Goal: Task Accomplishment & Management: Manage account settings

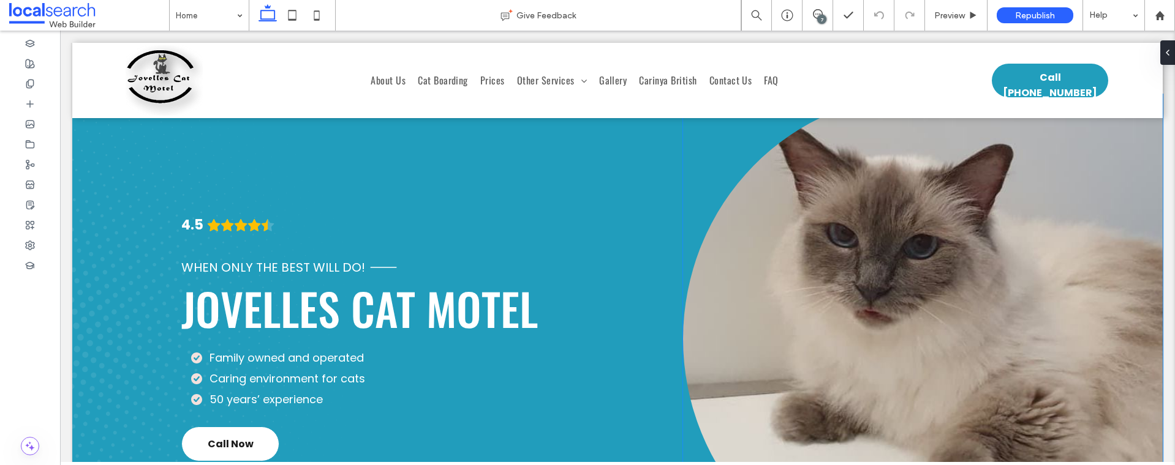
scroll to position [39, 0]
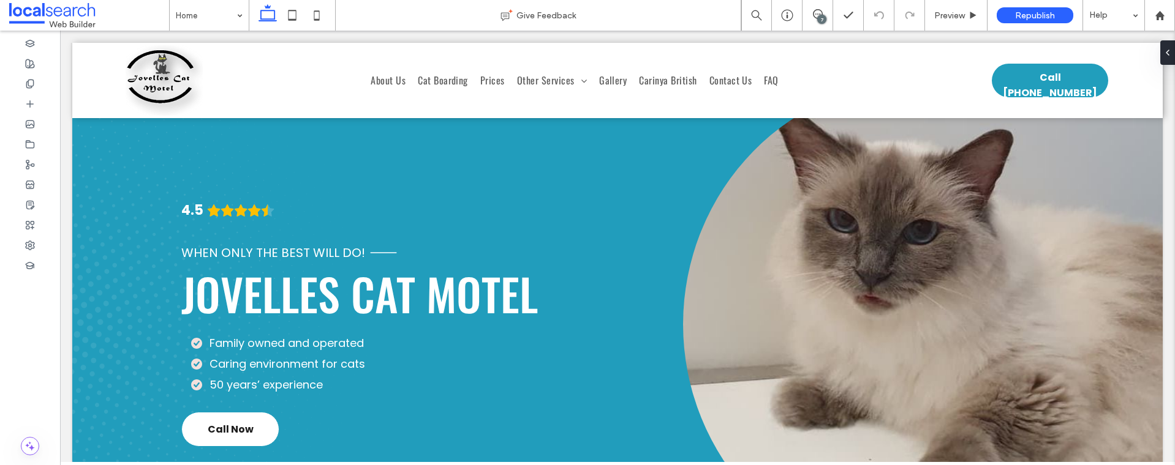
click at [825, 8] on div "7" at bounding box center [817, 15] width 31 height 31
click at [830, 23] on div "7" at bounding box center [817, 15] width 31 height 31
click at [826, 3] on div "7" at bounding box center [817, 15] width 31 height 31
click at [817, 21] on div "7" at bounding box center [821, 19] width 9 height 9
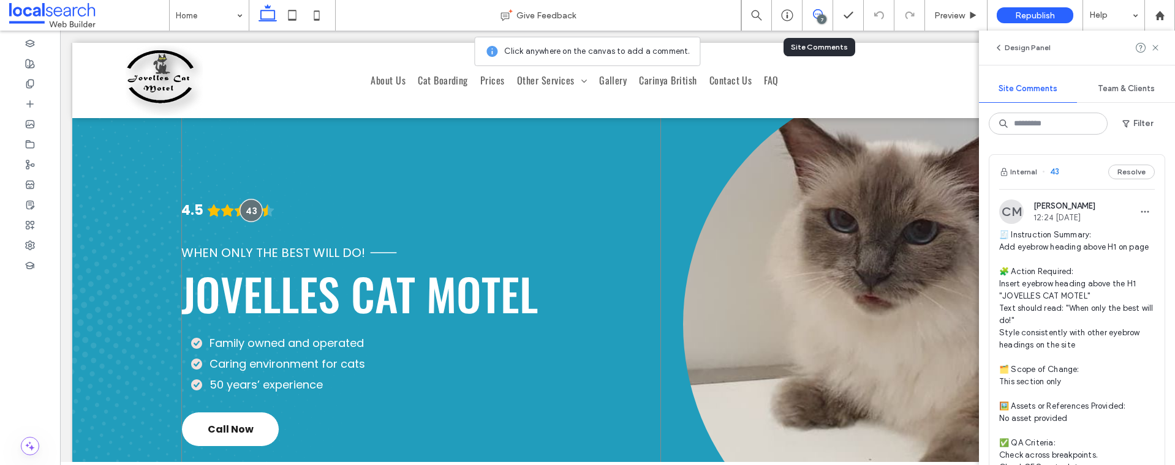
click at [249, 209] on div at bounding box center [250, 210] width 23 height 23
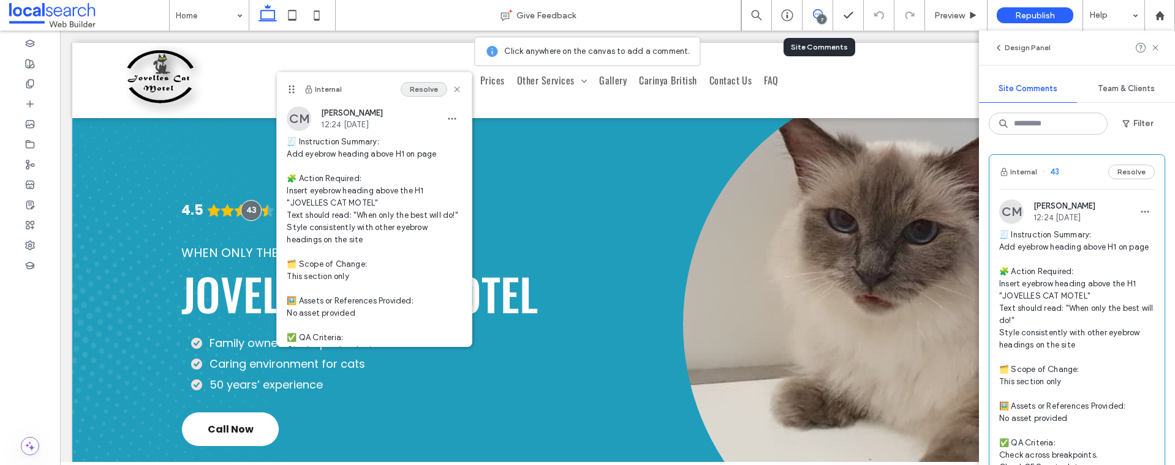
click at [413, 92] on button "Resolve" at bounding box center [424, 89] width 47 height 15
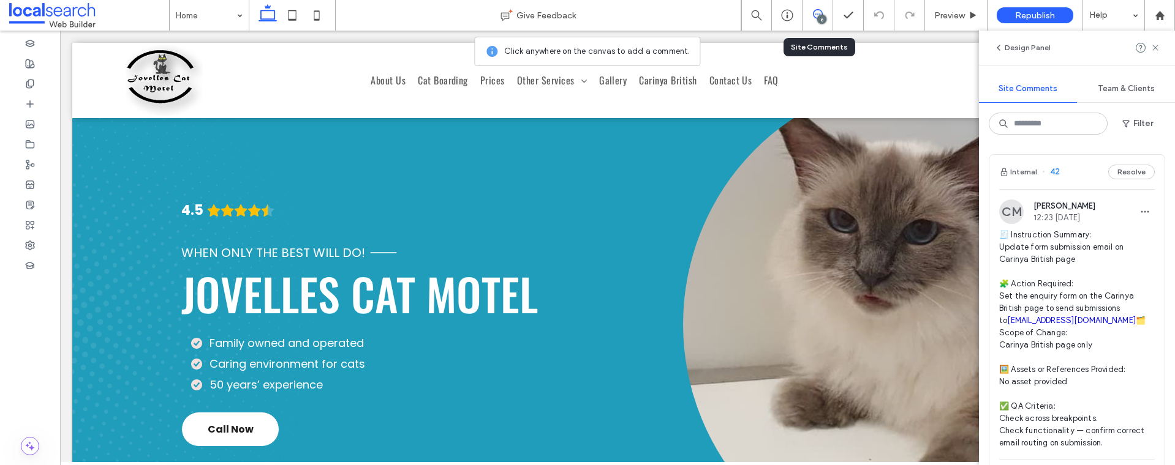
click at [1088, 225] on div "CM [PERSON_NAME] 12:23 [DATE] 🧾 Instruction Summary: Update form submission ema…" at bounding box center [1077, 330] width 156 height 260
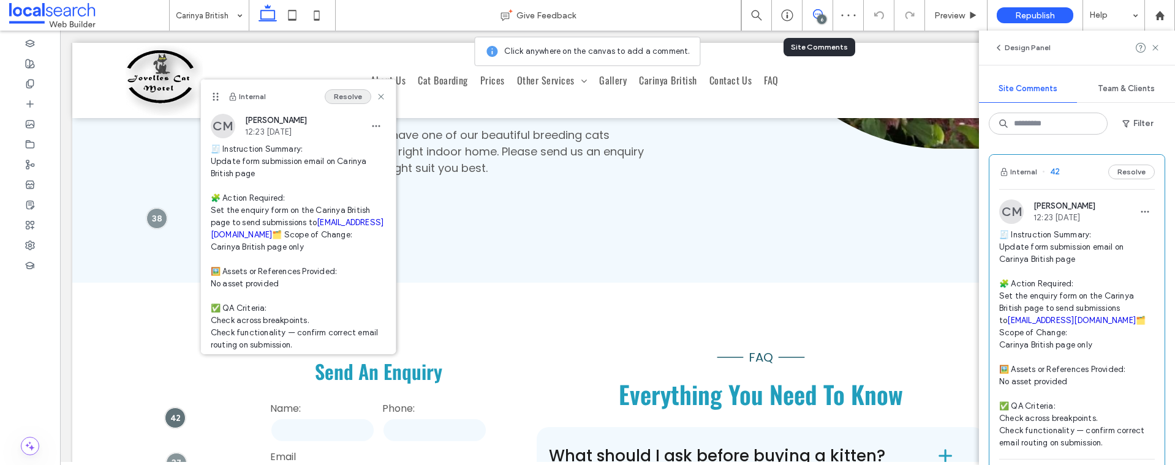
click at [343, 97] on button "Resolve" at bounding box center [348, 96] width 47 height 15
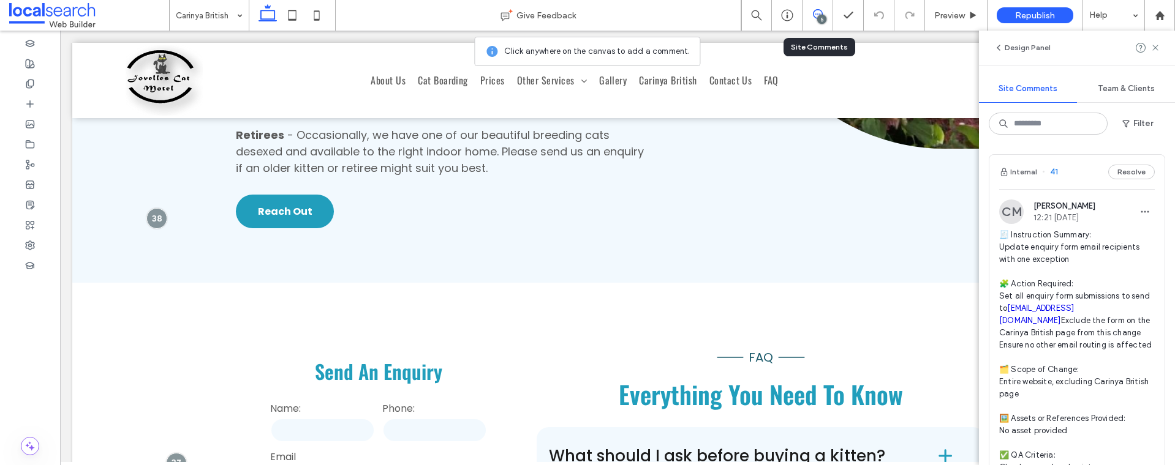
click at [1097, 232] on span "🧾 Instruction Summary: Update enquiry form email recipients with one exception …" at bounding box center [1077, 363] width 156 height 269
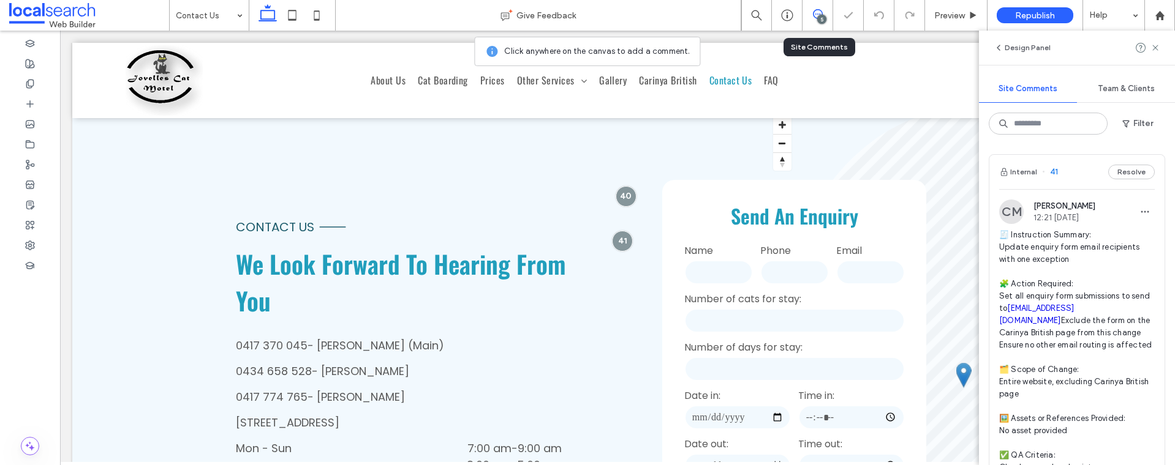
scroll to position [326, 0]
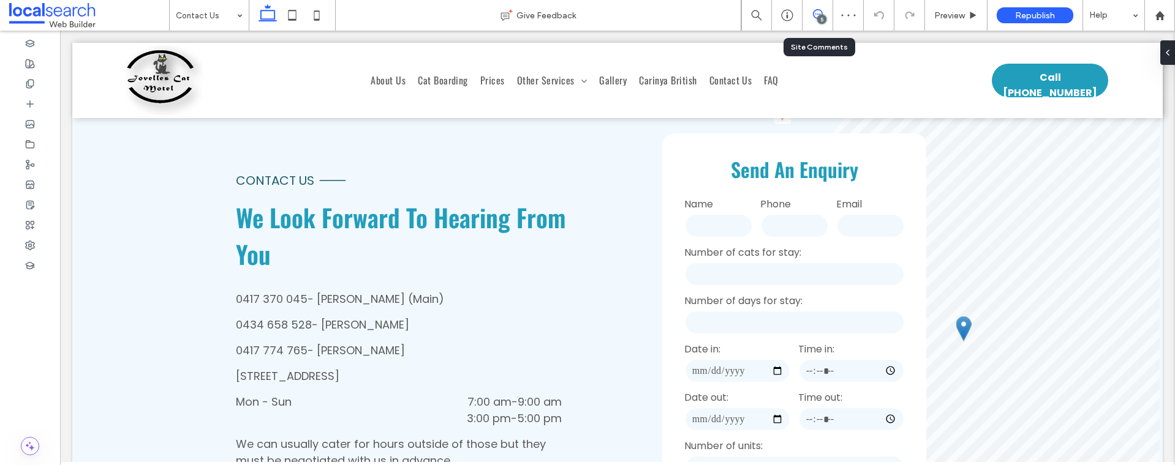
click at [817, 9] on icon at bounding box center [818, 14] width 10 height 10
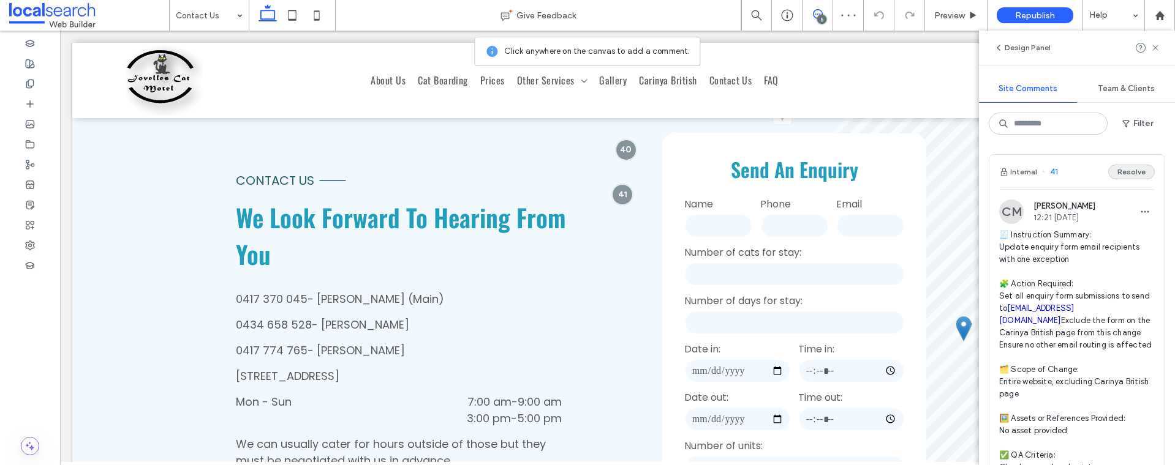
click at [1119, 173] on button "Resolve" at bounding box center [1131, 172] width 47 height 15
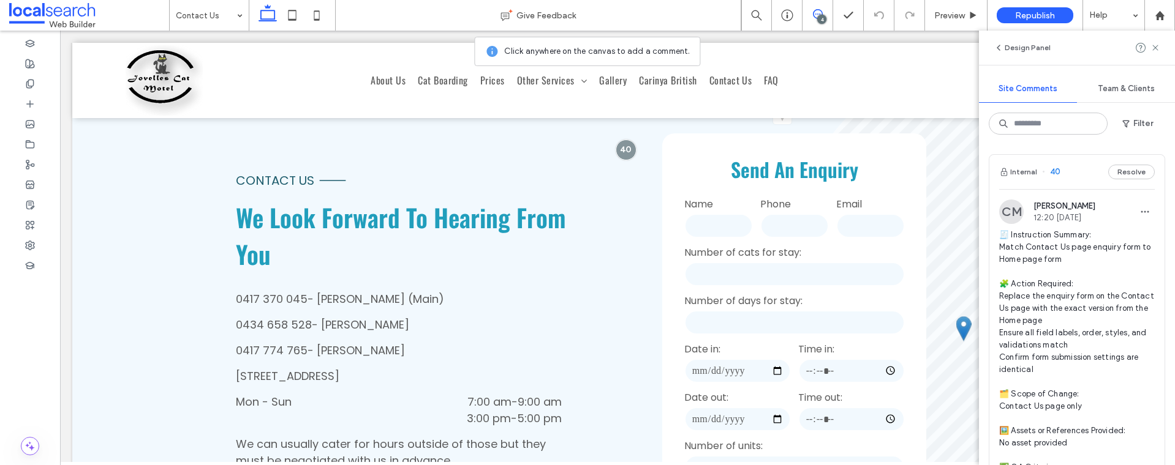
click at [1088, 216] on span "12:20 [DATE]" at bounding box center [1064, 217] width 62 height 9
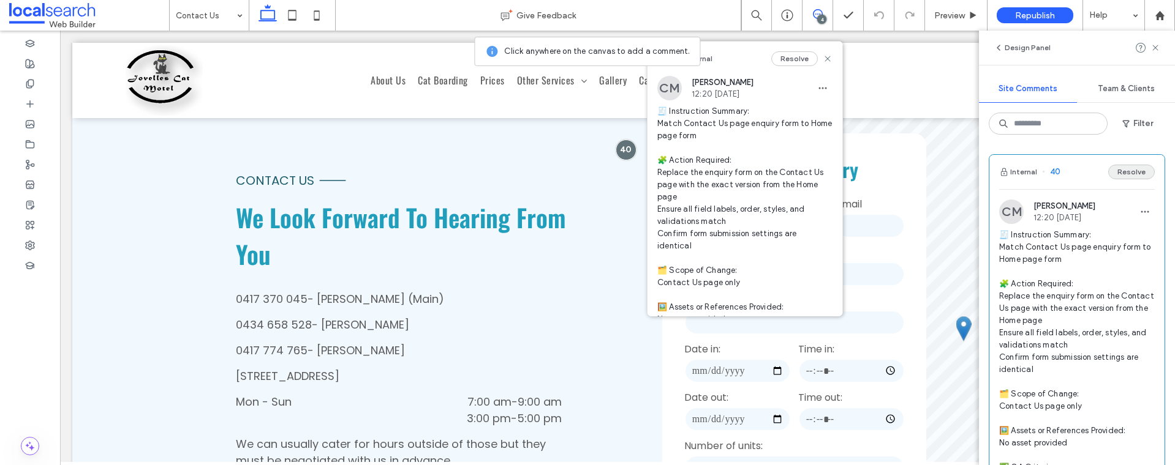
click at [1123, 168] on button "Resolve" at bounding box center [1131, 172] width 47 height 15
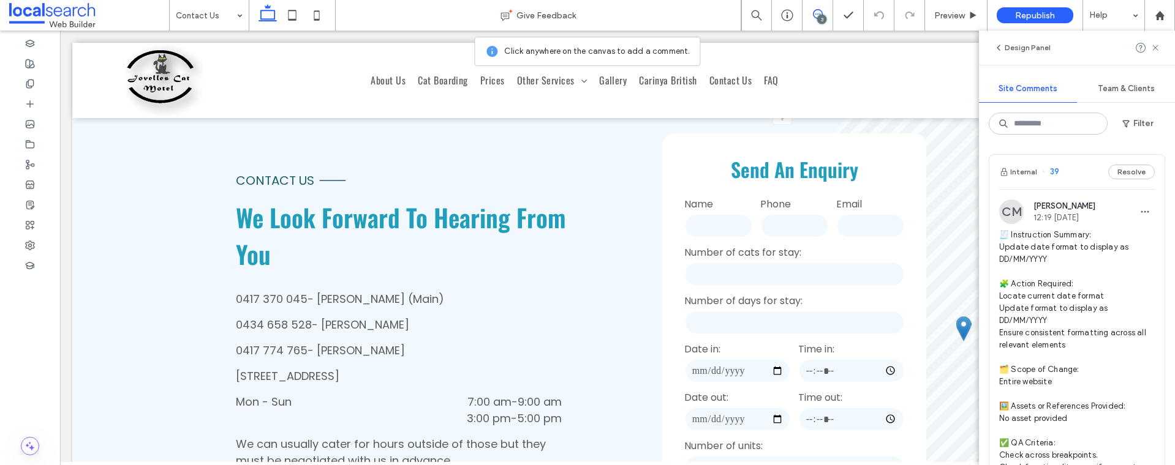
click at [1106, 203] on div "CM [PERSON_NAME] 12:19 [DATE]" at bounding box center [1077, 212] width 156 height 24
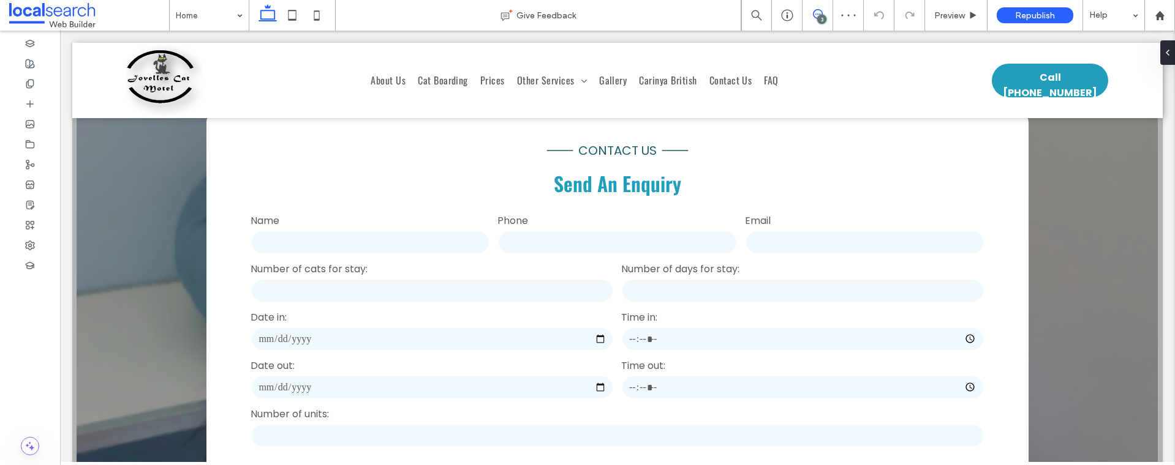
click at [824, 11] on span at bounding box center [817, 14] width 30 height 10
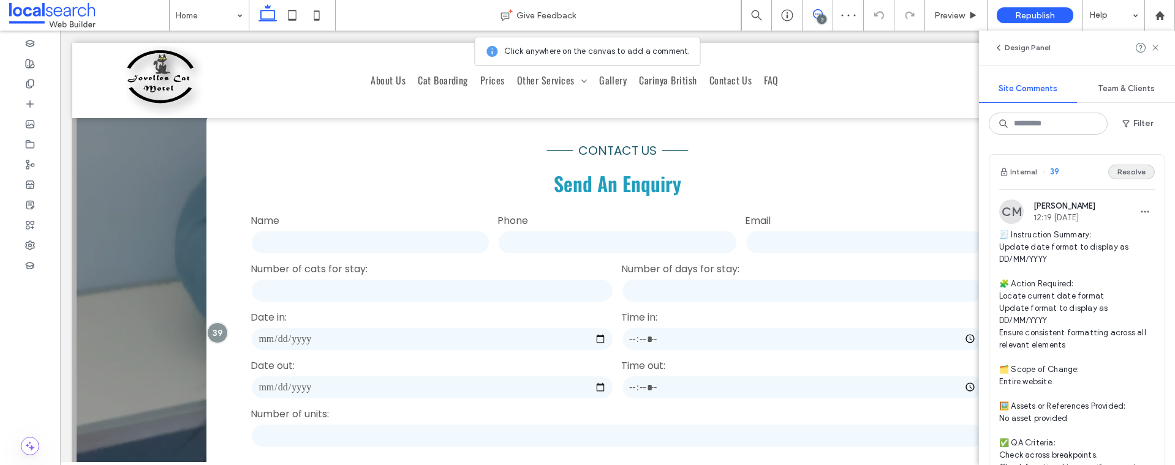
click at [1118, 178] on button "Resolve" at bounding box center [1131, 172] width 47 height 15
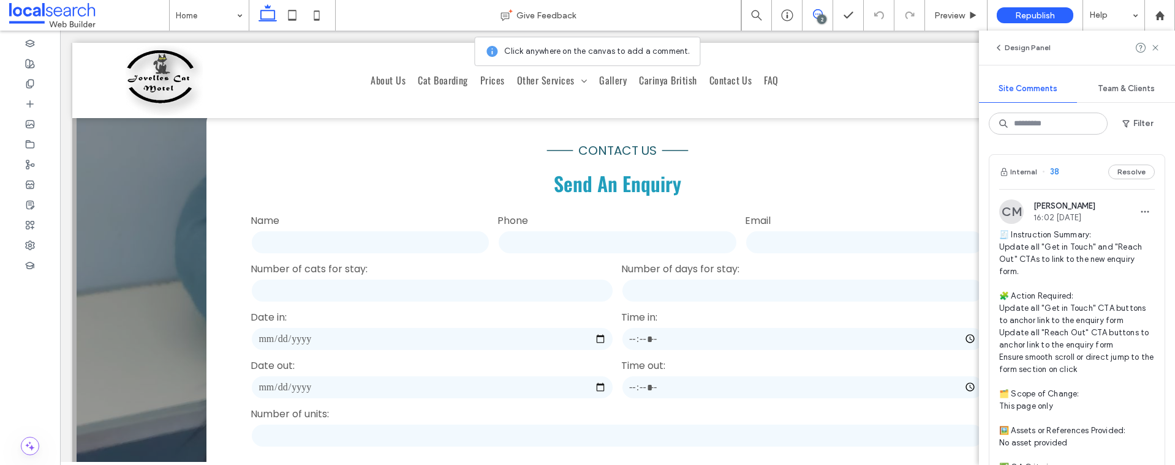
click at [1116, 204] on div "CM [PERSON_NAME] 16:02 [DATE]" at bounding box center [1077, 212] width 156 height 24
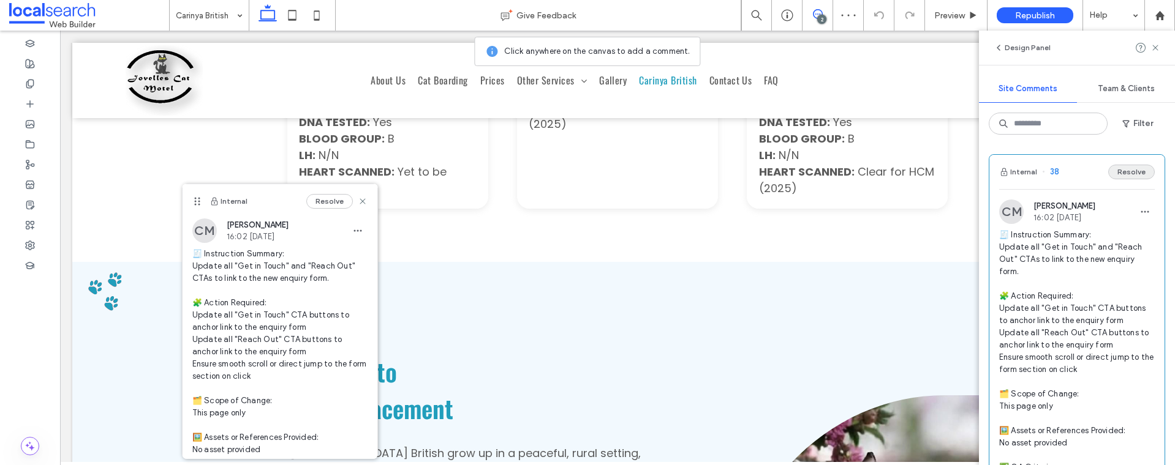
click at [1115, 173] on button "Resolve" at bounding box center [1131, 172] width 47 height 15
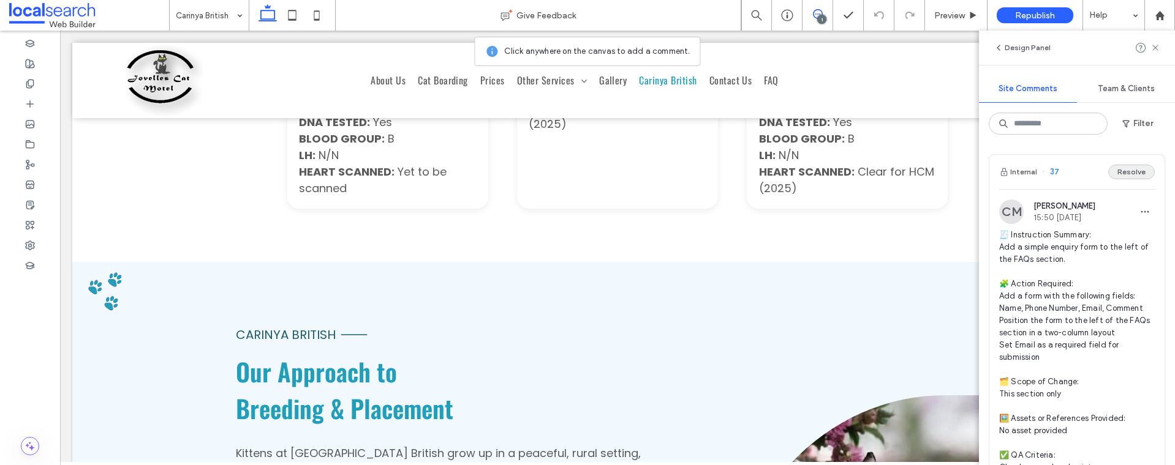
click at [1132, 171] on button "Resolve" at bounding box center [1131, 172] width 47 height 15
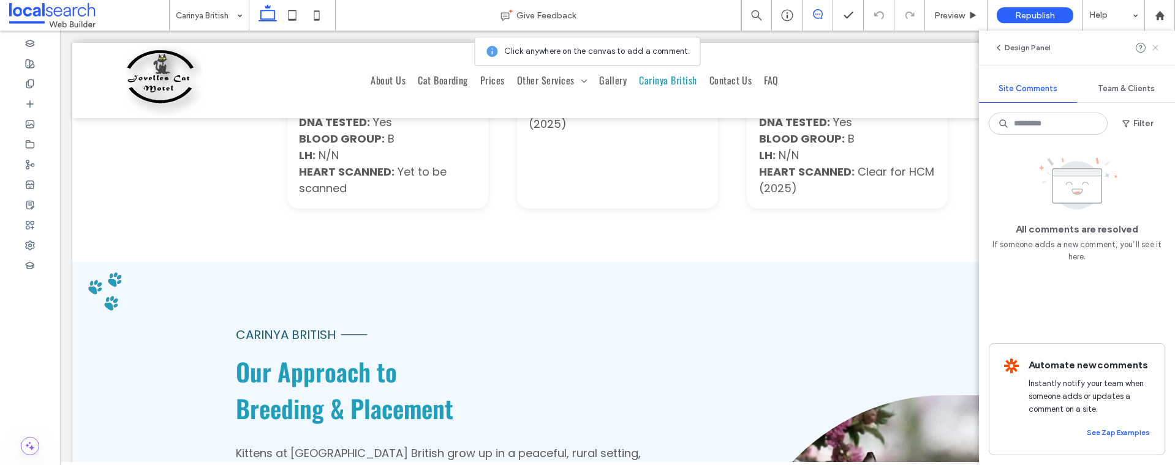
click at [1154, 48] on use at bounding box center [1155, 48] width 6 height 6
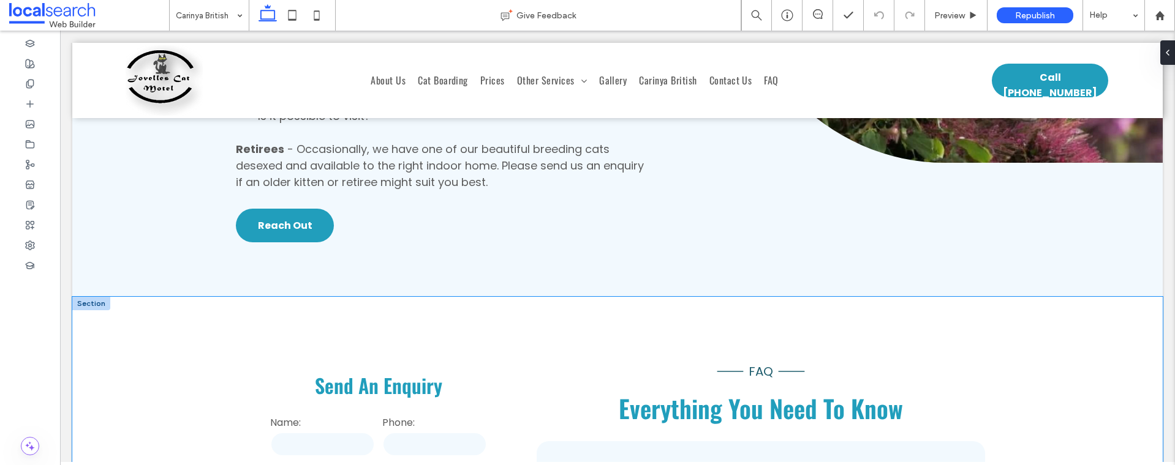
scroll to position [4287, 0]
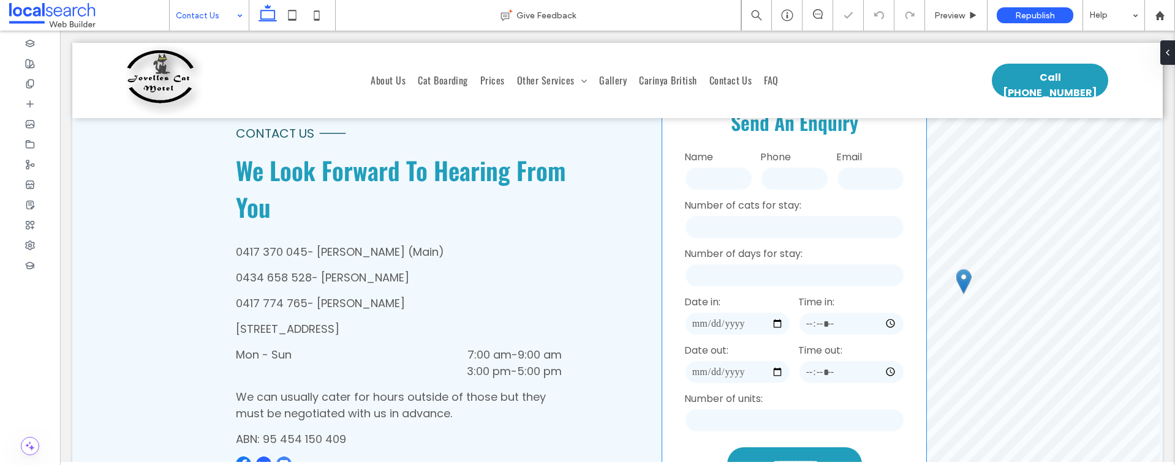
click at [765, 308] on div "Date in:" at bounding box center [737, 316] width 114 height 48
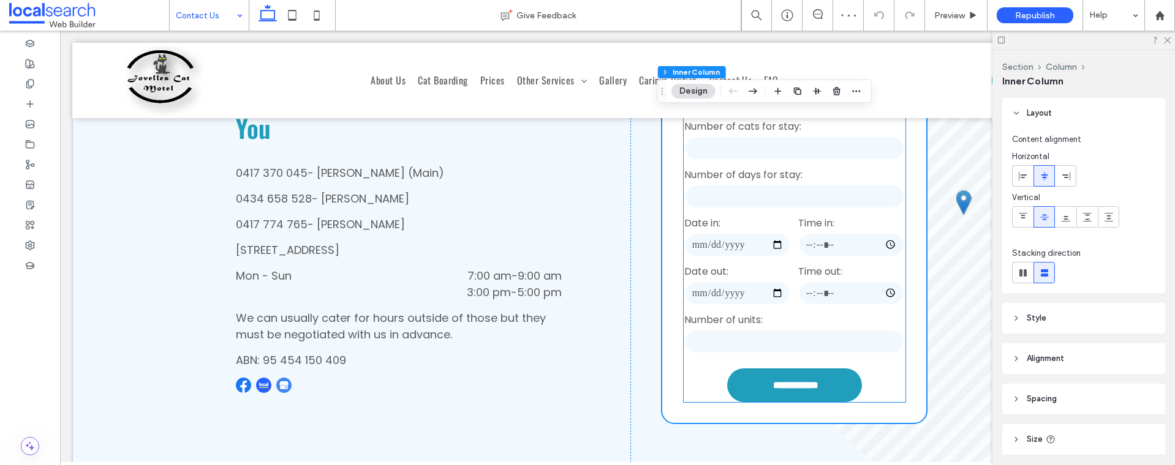
scroll to position [459, 0]
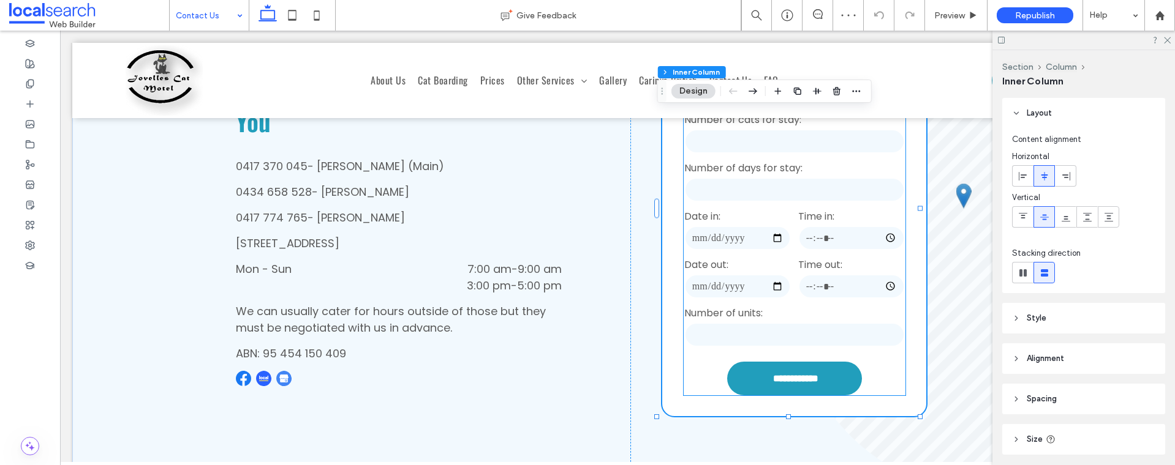
click at [714, 192] on input "number" at bounding box center [794, 190] width 220 height 24
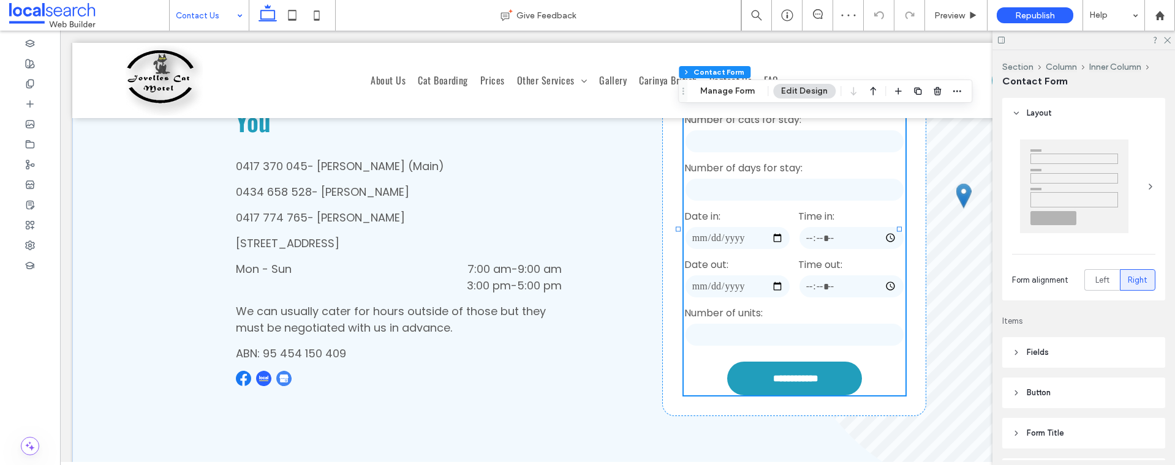
type input "*"
type input "***"
type input "**"
click at [714, 192] on input "number" at bounding box center [794, 190] width 220 height 24
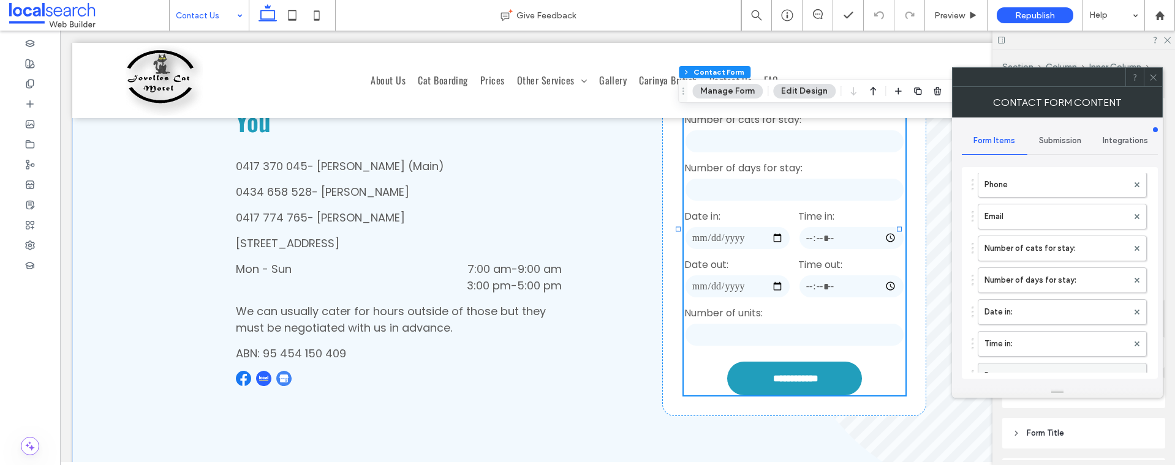
scroll to position [231, 0]
click at [1039, 238] on label "Date out:" at bounding box center [1055, 229] width 143 height 24
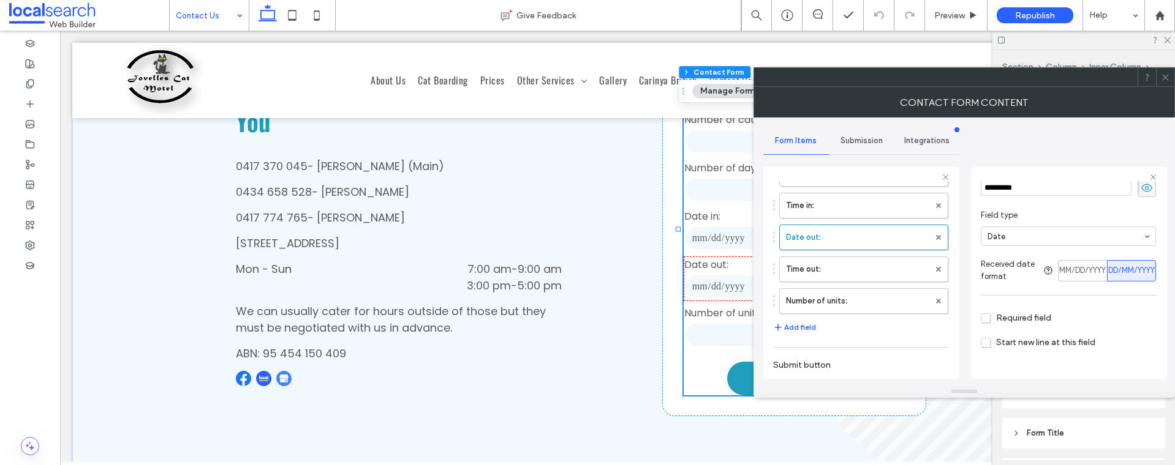
scroll to position [0, 0]
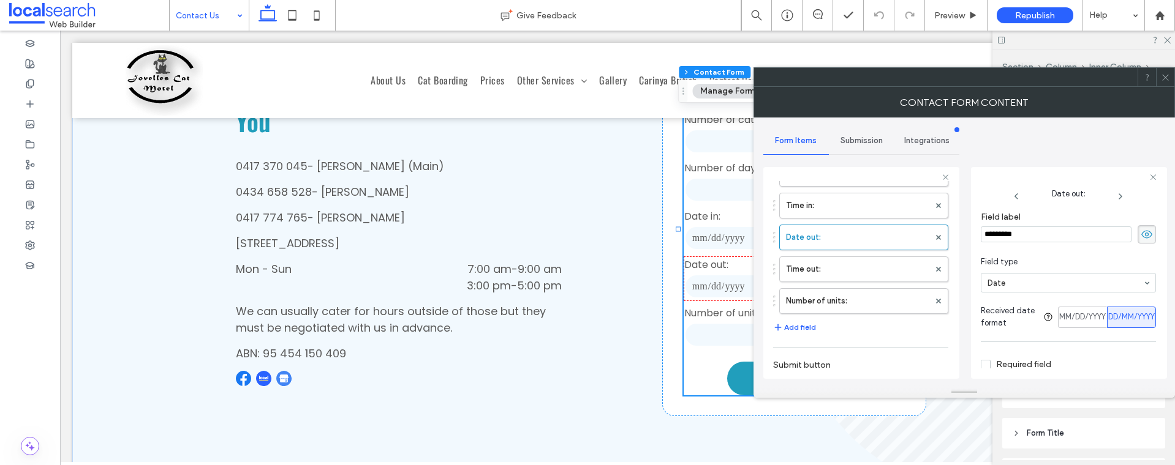
click at [1167, 76] on icon at bounding box center [1165, 77] width 9 height 9
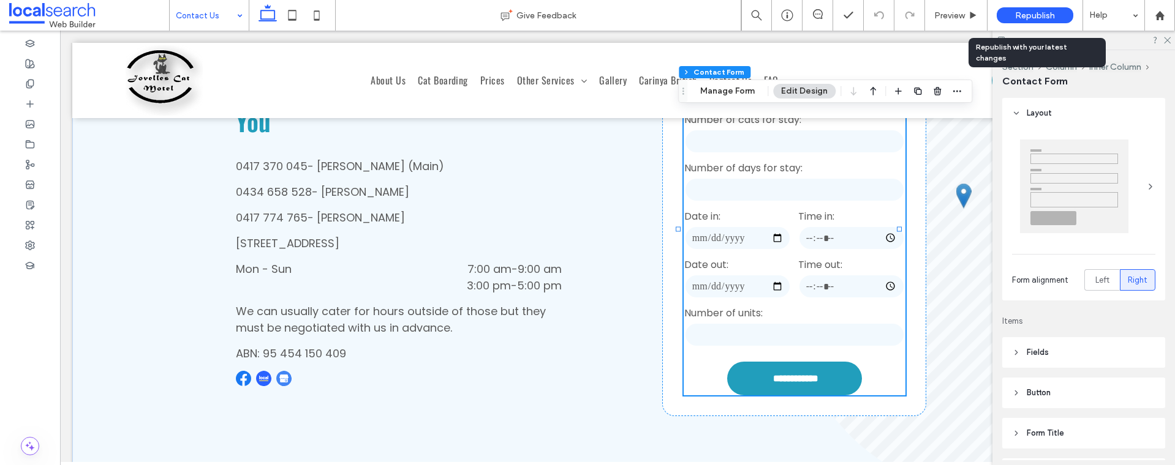
click at [1030, 9] on div "Republish" at bounding box center [1035, 15] width 77 height 16
